Goal: Register for event/course

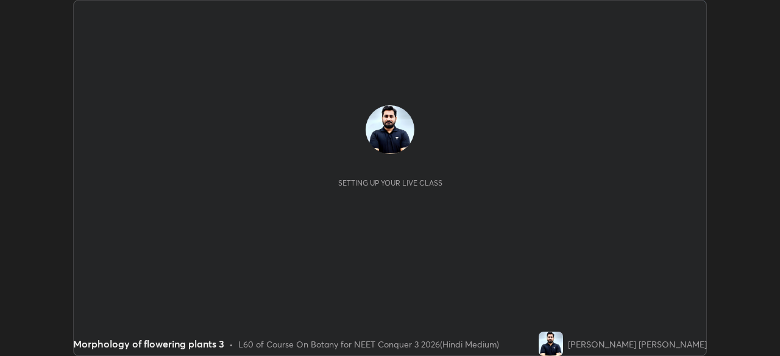
scroll to position [356, 780]
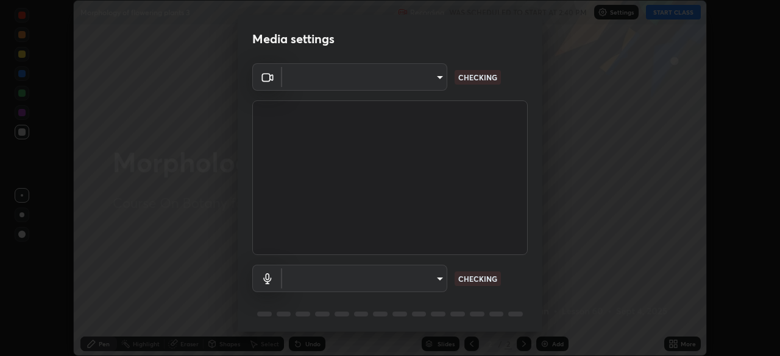
type input "fc38be1871f717ddc8e1b512eadbf63495b763d4820be899b5c927fedf8d93a0"
type input "communications"
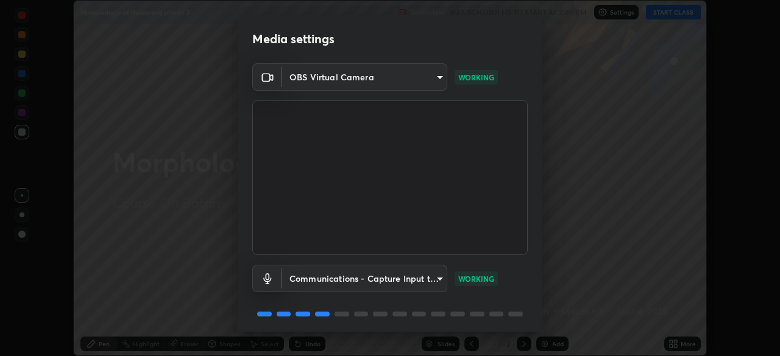
scroll to position [43, 0]
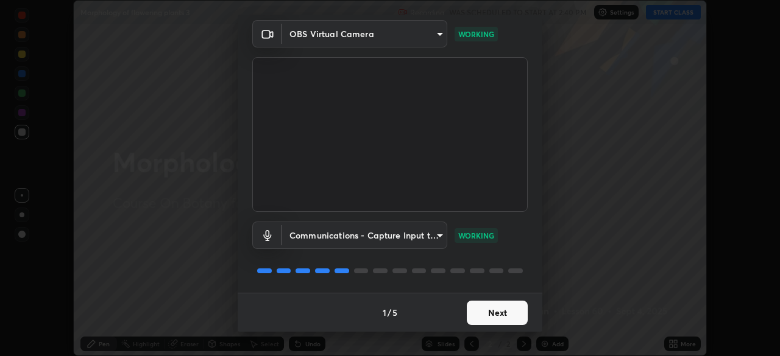
click at [488, 317] on button "Next" at bounding box center [497, 313] width 61 height 24
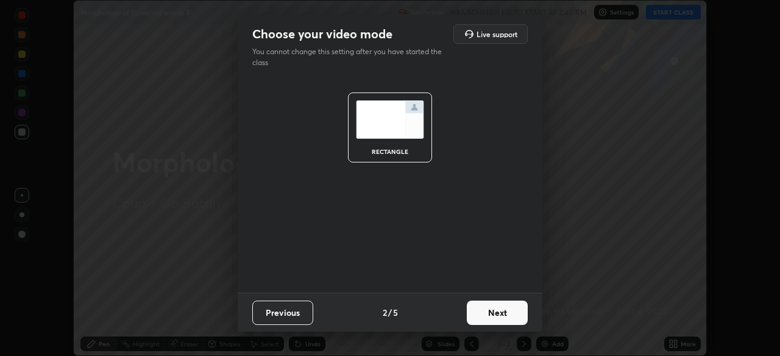
scroll to position [0, 0]
click at [491, 316] on button "Next" at bounding box center [497, 313] width 61 height 24
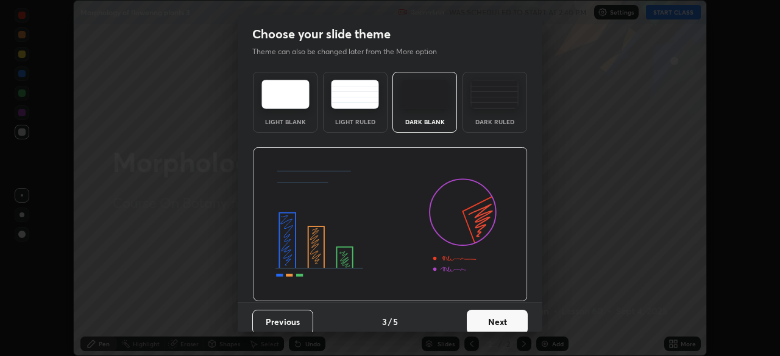
click at [489, 315] on button "Next" at bounding box center [497, 322] width 61 height 24
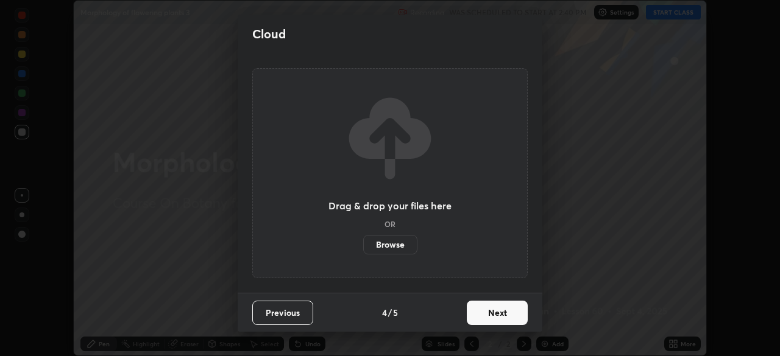
click at [488, 317] on button "Next" at bounding box center [497, 313] width 61 height 24
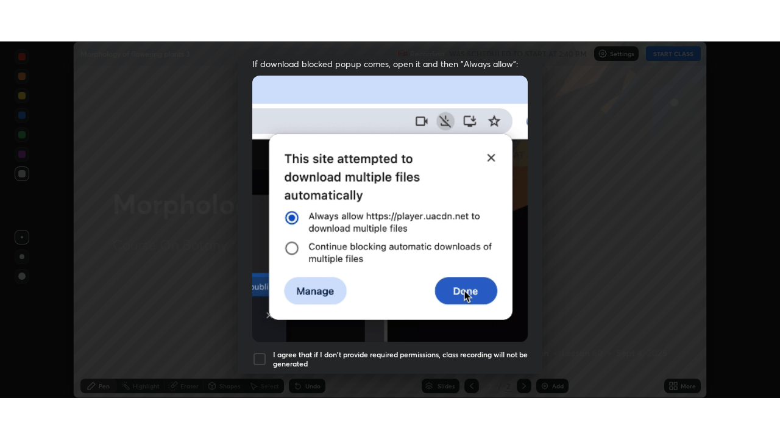
scroll to position [292, 0]
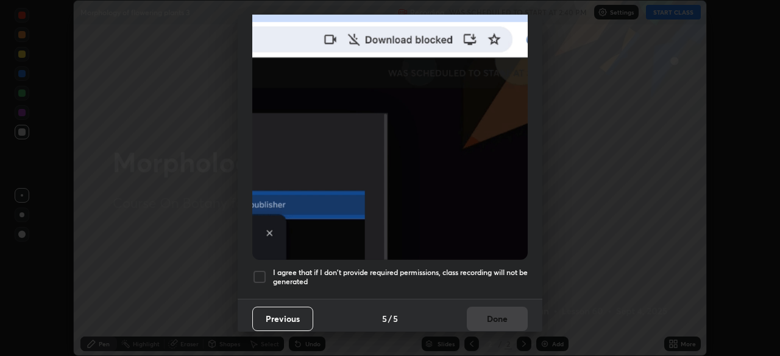
click at [484, 268] on h5 "I agree that if I don't provide required permissions, class recording will not …" at bounding box center [400, 277] width 255 height 19
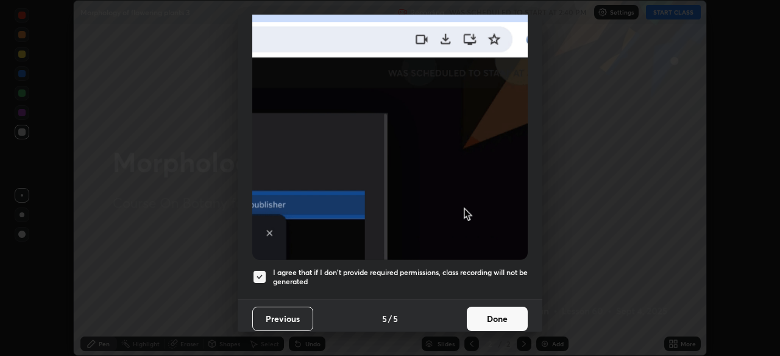
click at [500, 309] on button "Done" at bounding box center [497, 319] width 61 height 24
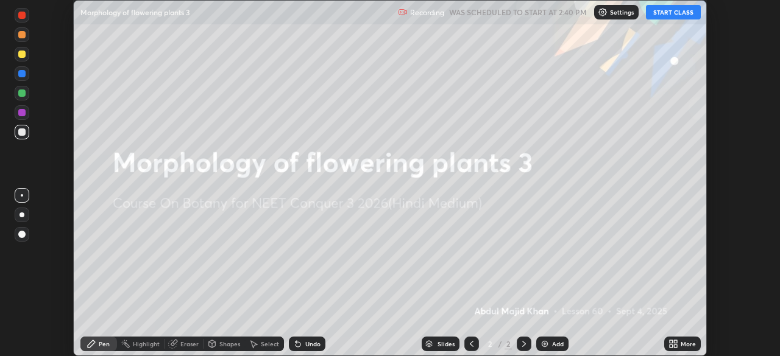
click at [665, 15] on button "START CLASS" at bounding box center [673, 12] width 55 height 15
click at [675, 341] on icon at bounding box center [675, 342] width 3 height 3
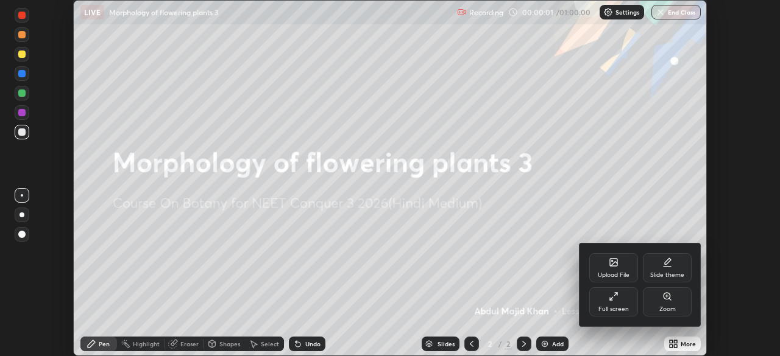
click at [616, 308] on div "Full screen" at bounding box center [613, 309] width 30 height 6
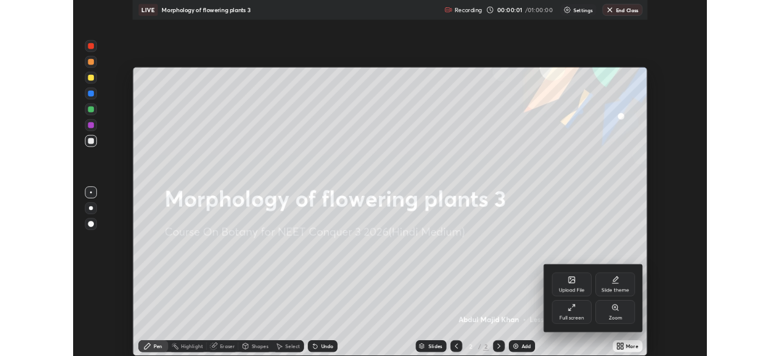
scroll to position [439, 780]
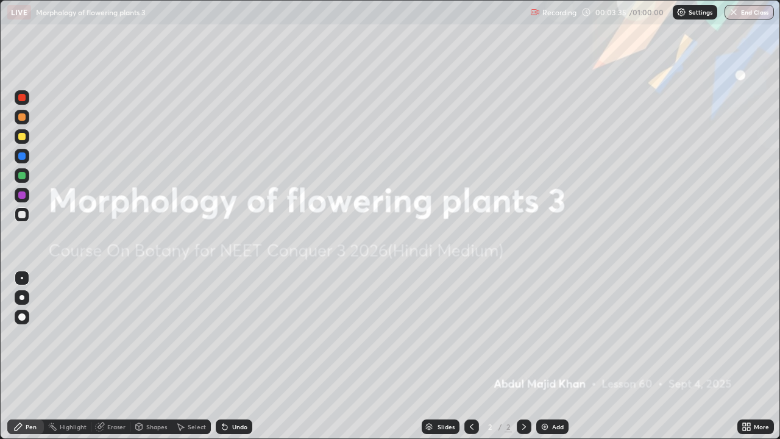
click at [754, 356] on div "More" at bounding box center [761, 426] width 15 height 6
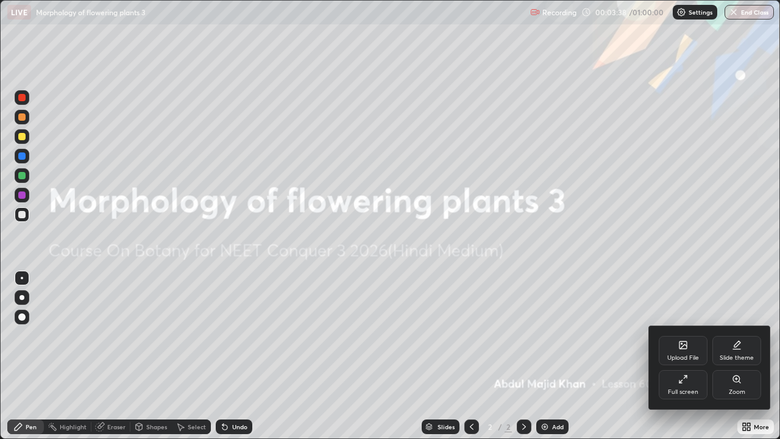
click at [688, 356] on div "Full screen" at bounding box center [682, 384] width 49 height 29
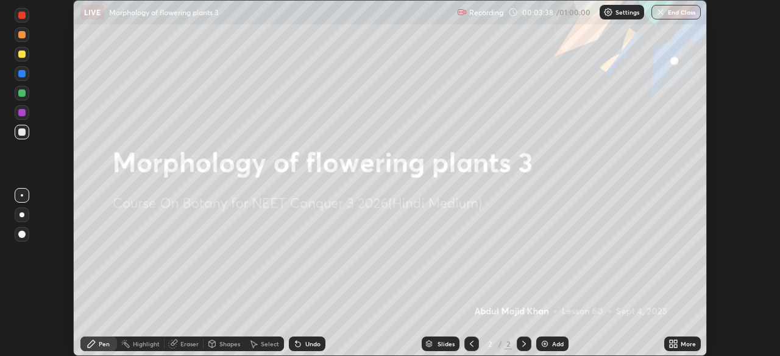
scroll to position [60558, 60134]
